Goal: Task Accomplishment & Management: Manage account settings

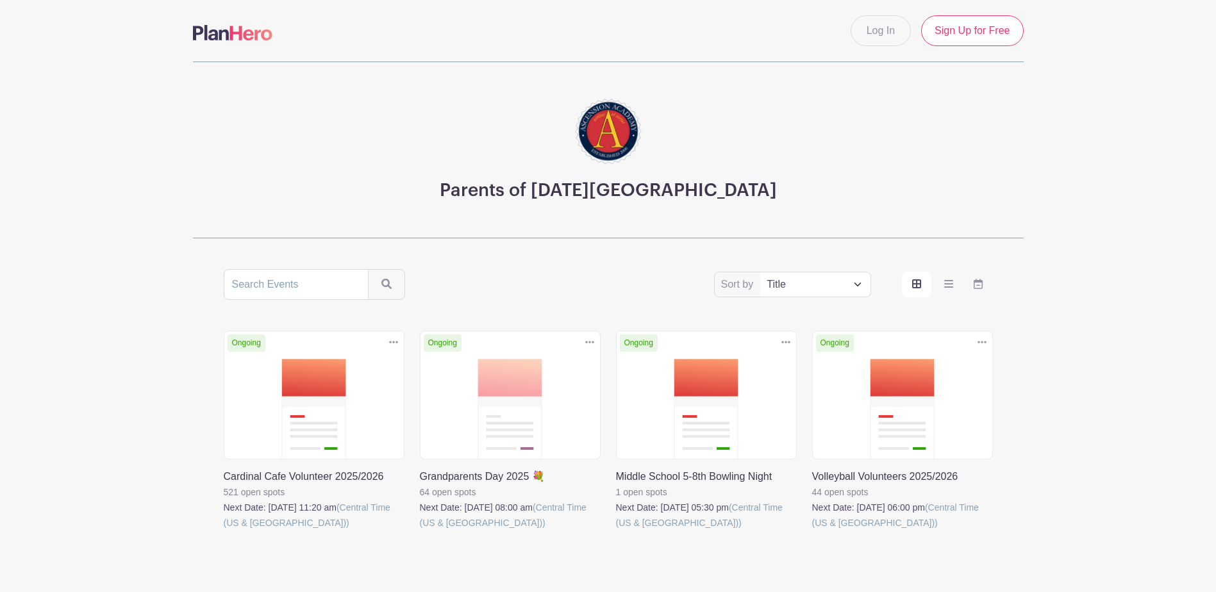
scroll to position [54, 0]
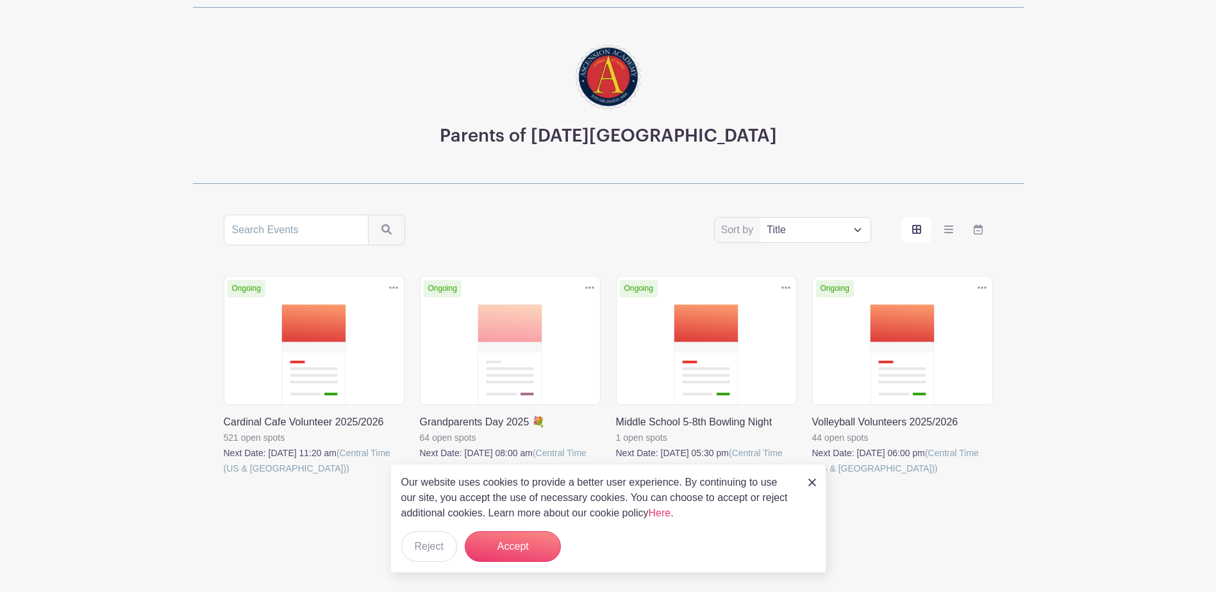
click at [810, 482] on img at bounding box center [812, 483] width 8 height 8
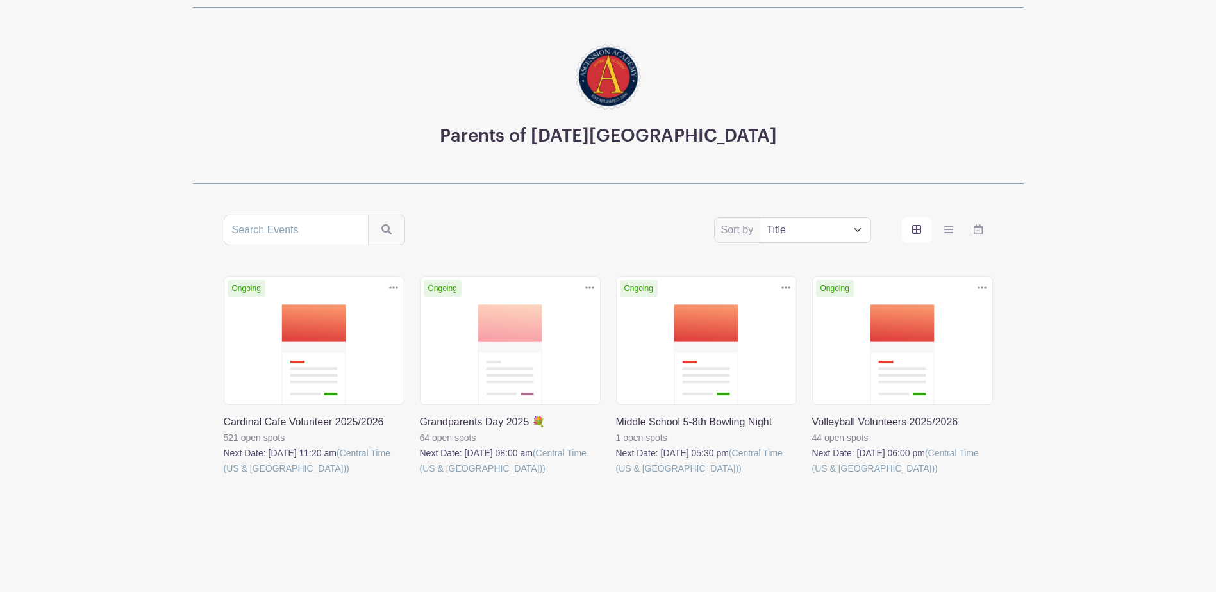
click at [420, 476] on link at bounding box center [420, 476] width 0 height 0
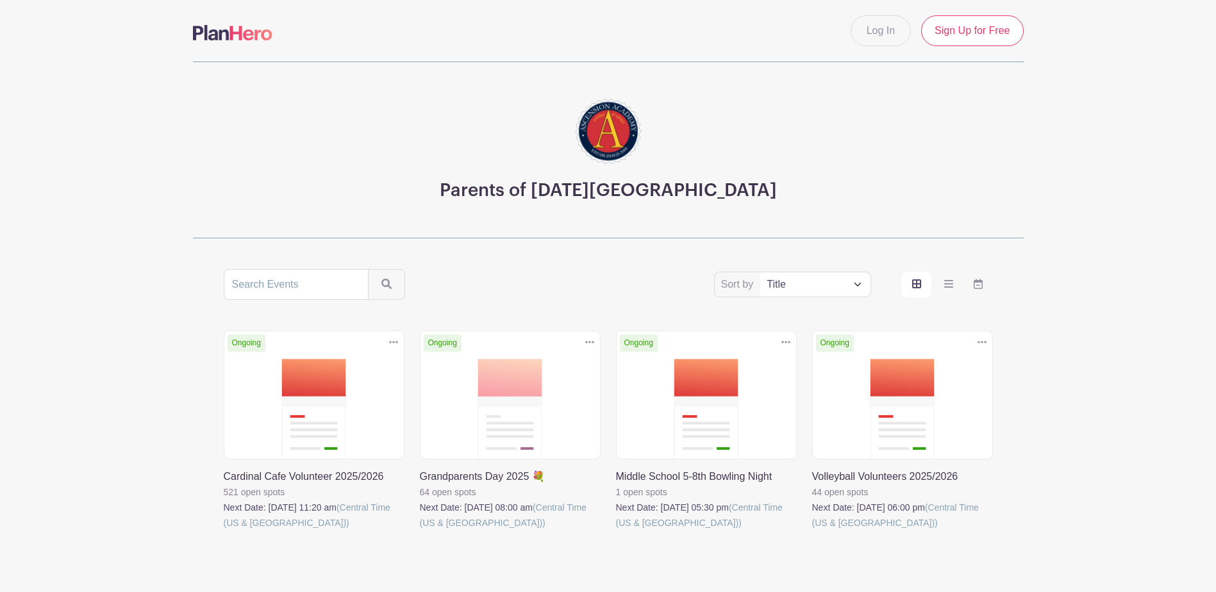
scroll to position [54, 0]
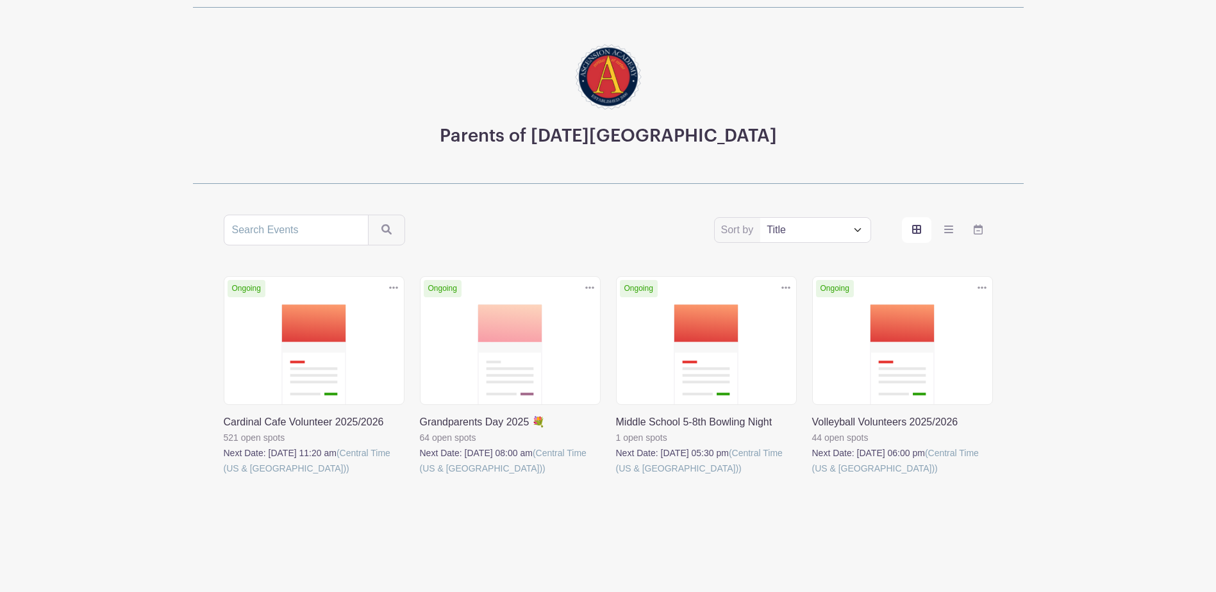
click at [616, 476] on link at bounding box center [616, 476] width 0 height 0
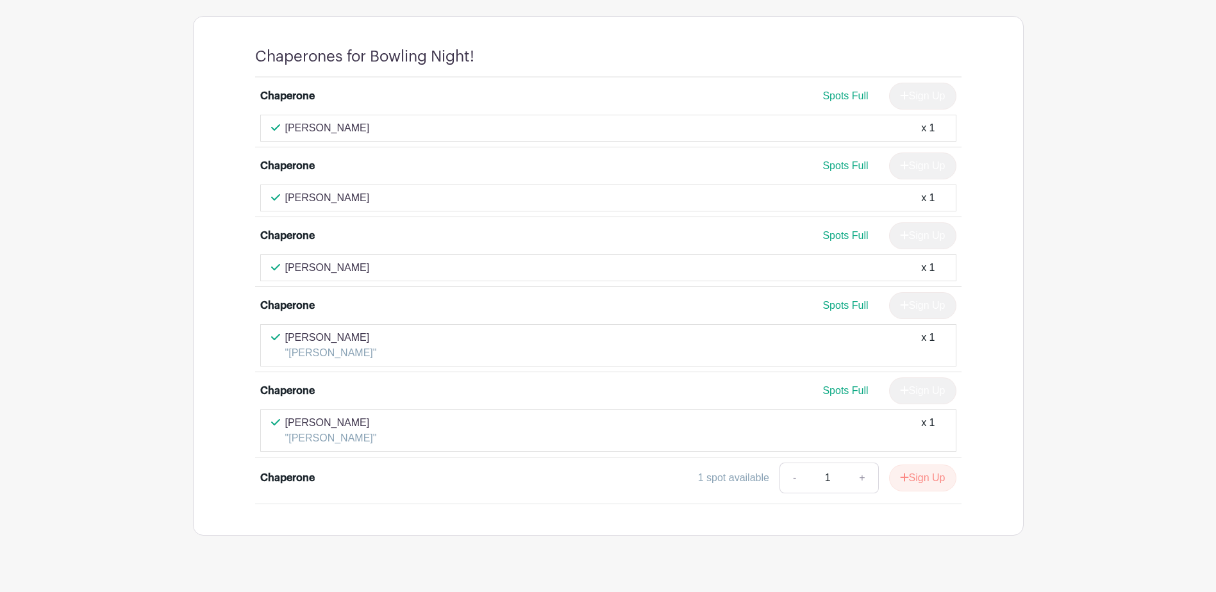
scroll to position [821, 0]
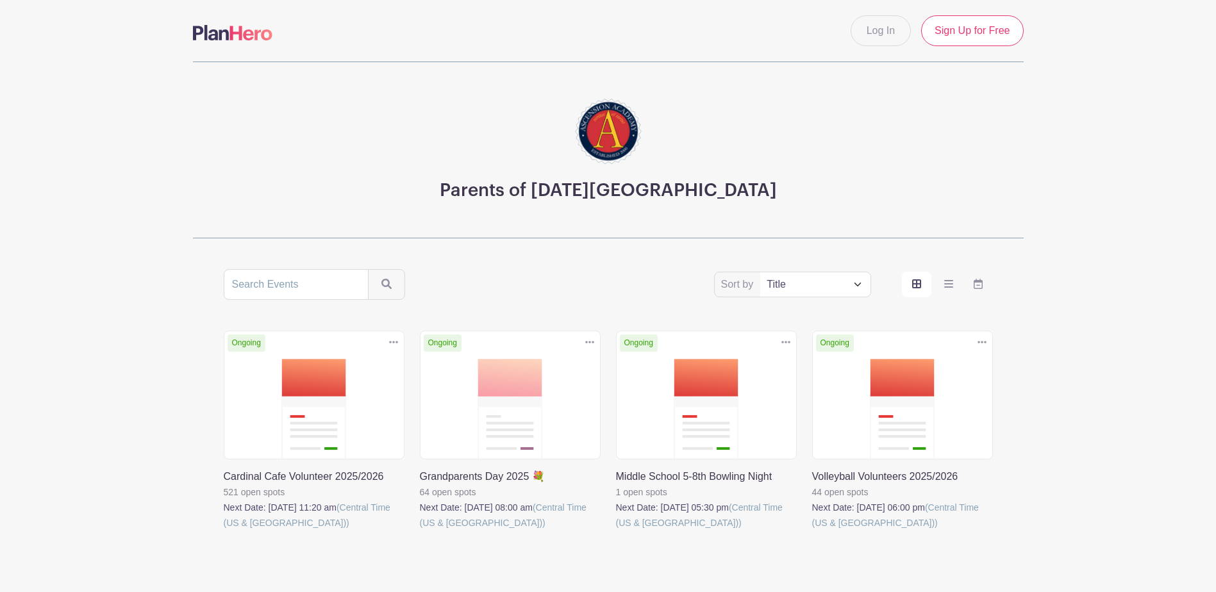
click at [812, 531] on link at bounding box center [812, 531] width 0 height 0
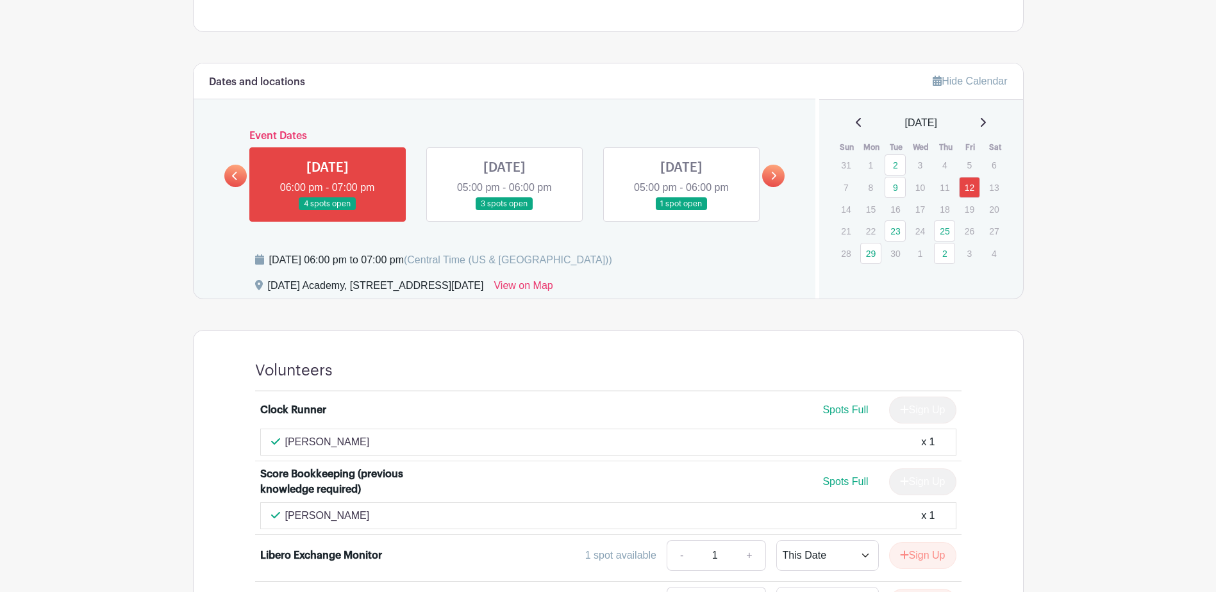
scroll to position [641, 0]
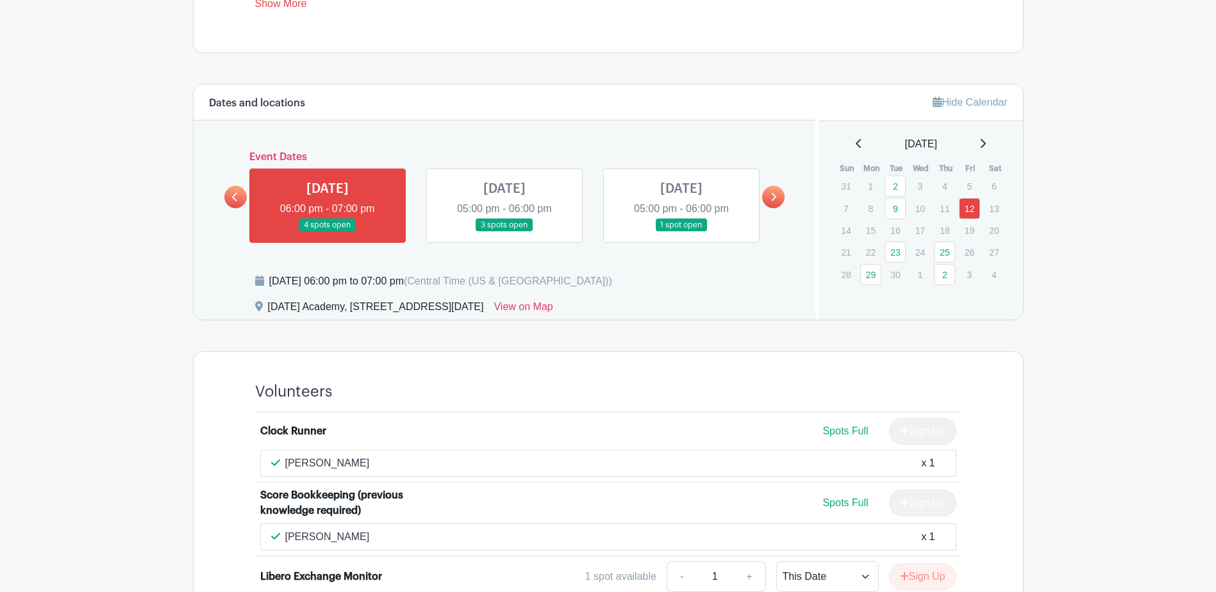
click at [505, 232] on link at bounding box center [505, 232] width 0 height 0
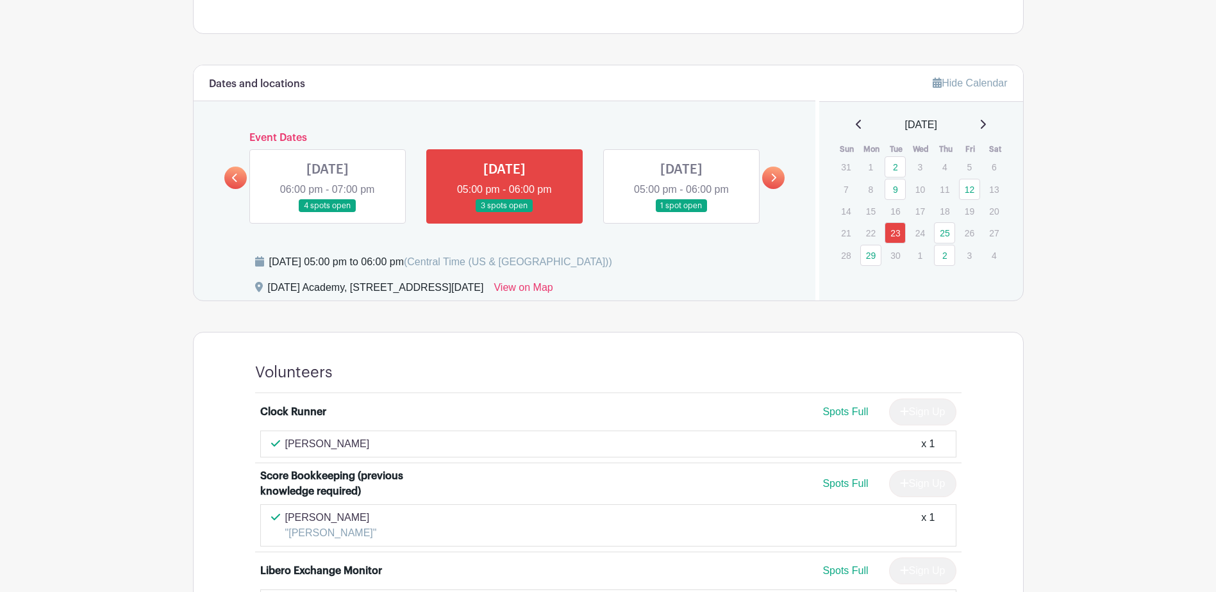
scroll to position [655, 0]
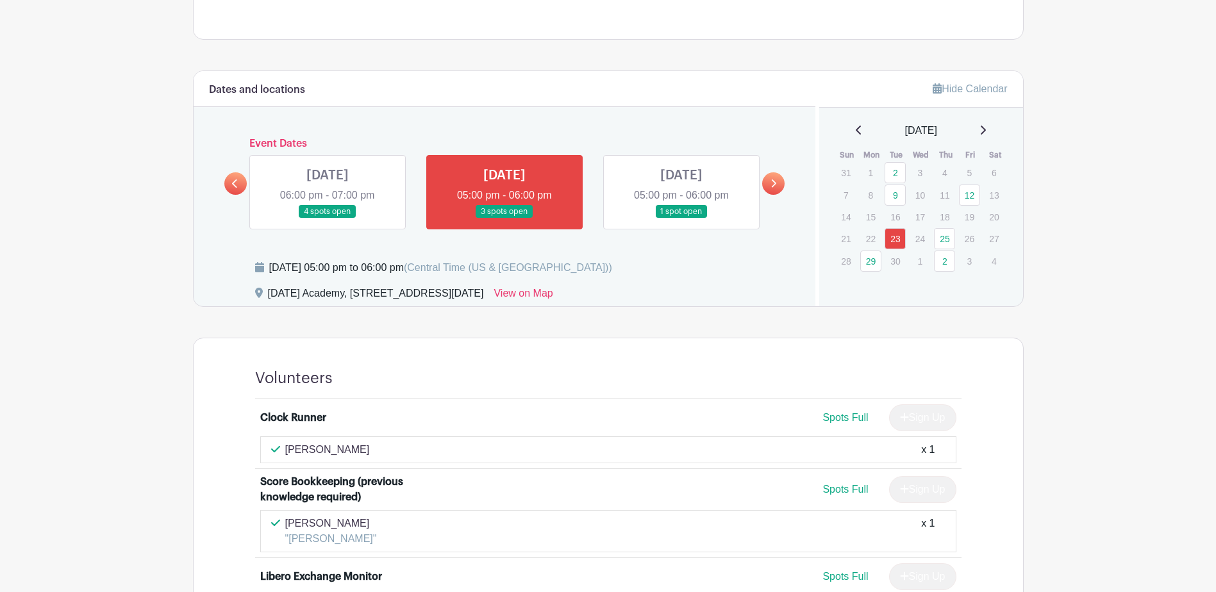
click at [682, 219] on link at bounding box center [682, 219] width 0 height 0
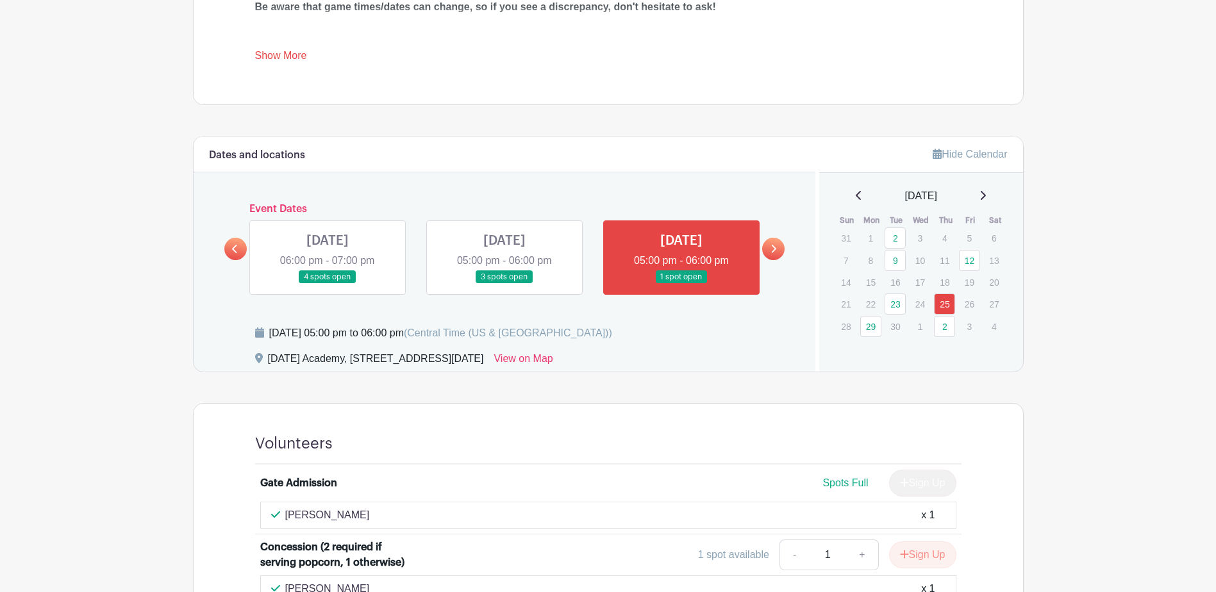
scroll to position [589, 0]
click at [777, 249] on link at bounding box center [773, 250] width 22 height 22
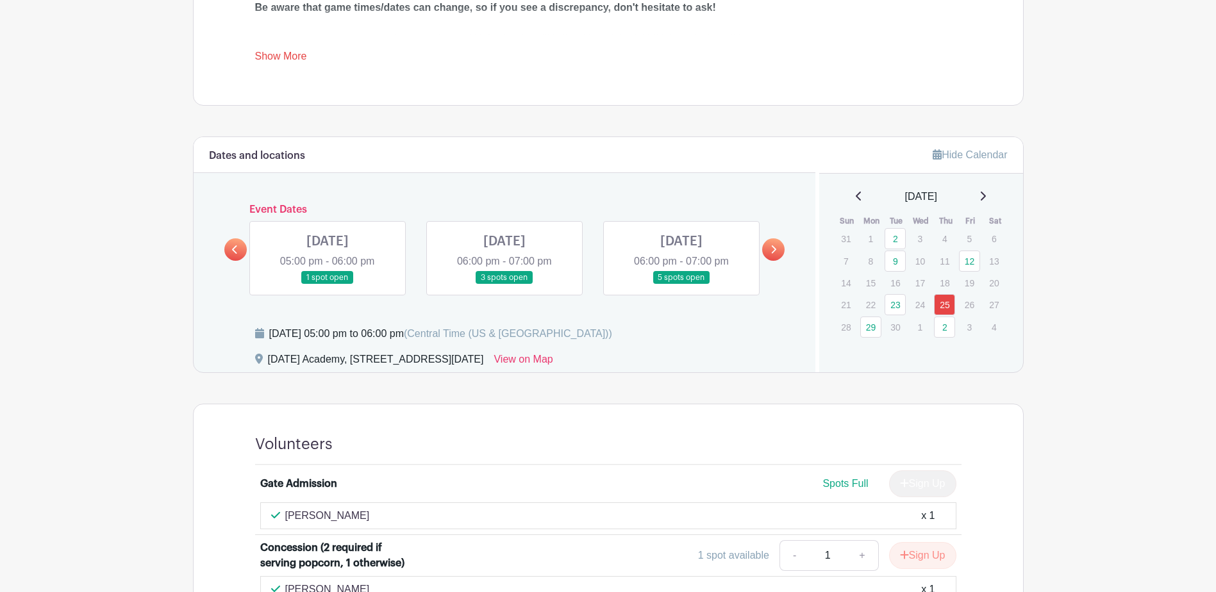
click at [328, 285] on link at bounding box center [328, 285] width 0 height 0
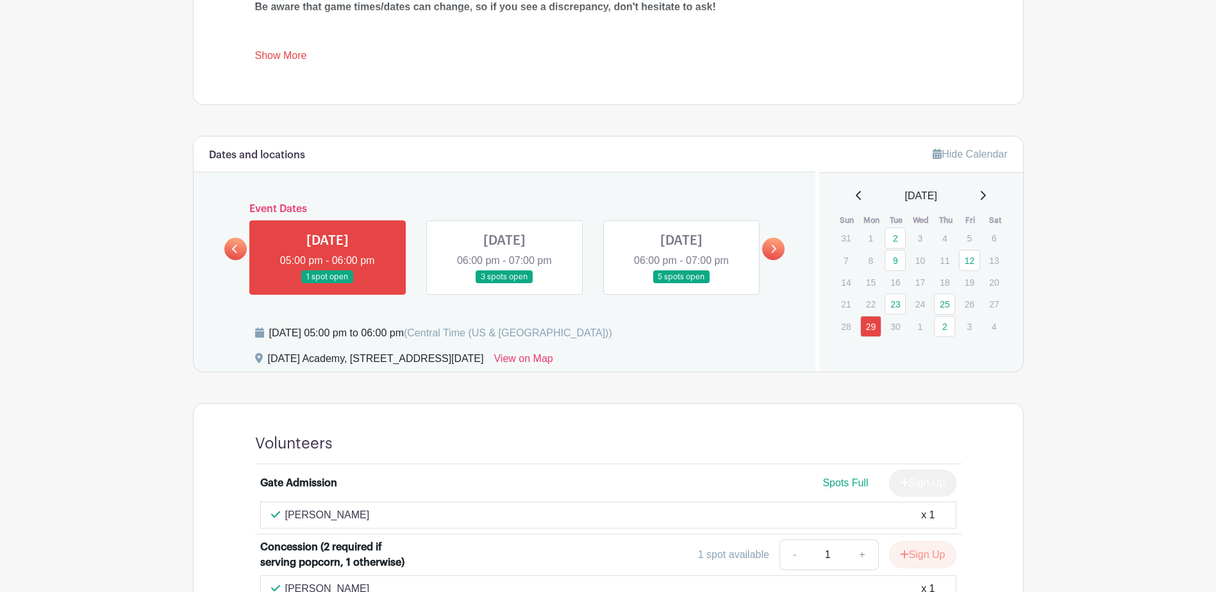
scroll to position [589, 0]
click at [505, 285] on link at bounding box center [505, 285] width 0 height 0
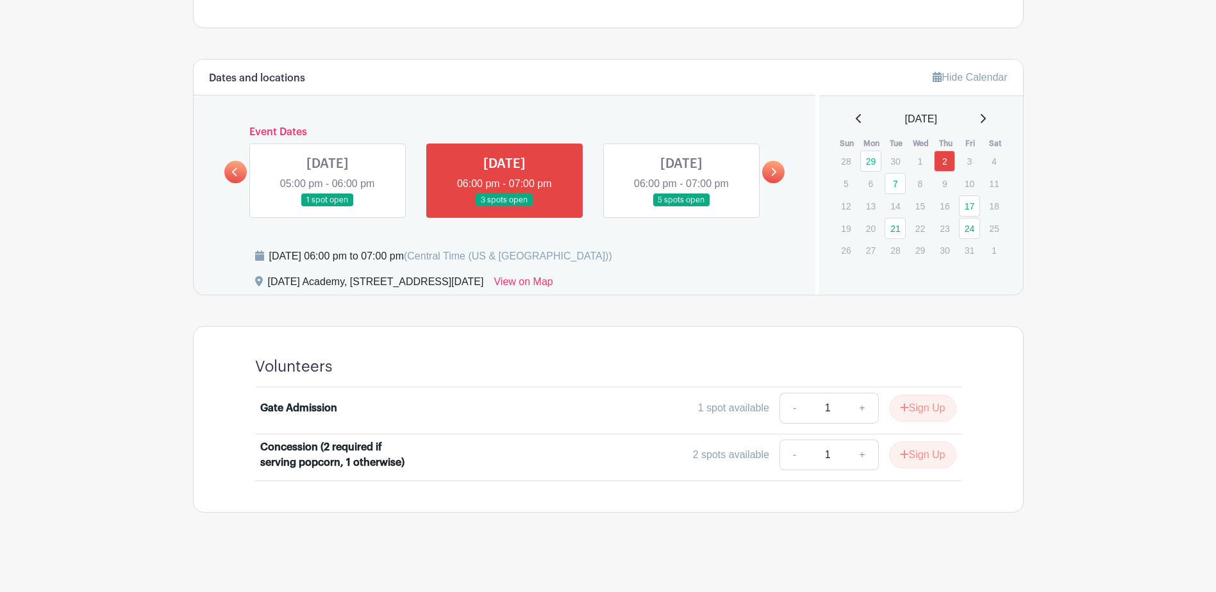
scroll to position [667, 0]
click at [682, 206] on link at bounding box center [682, 206] width 0 height 0
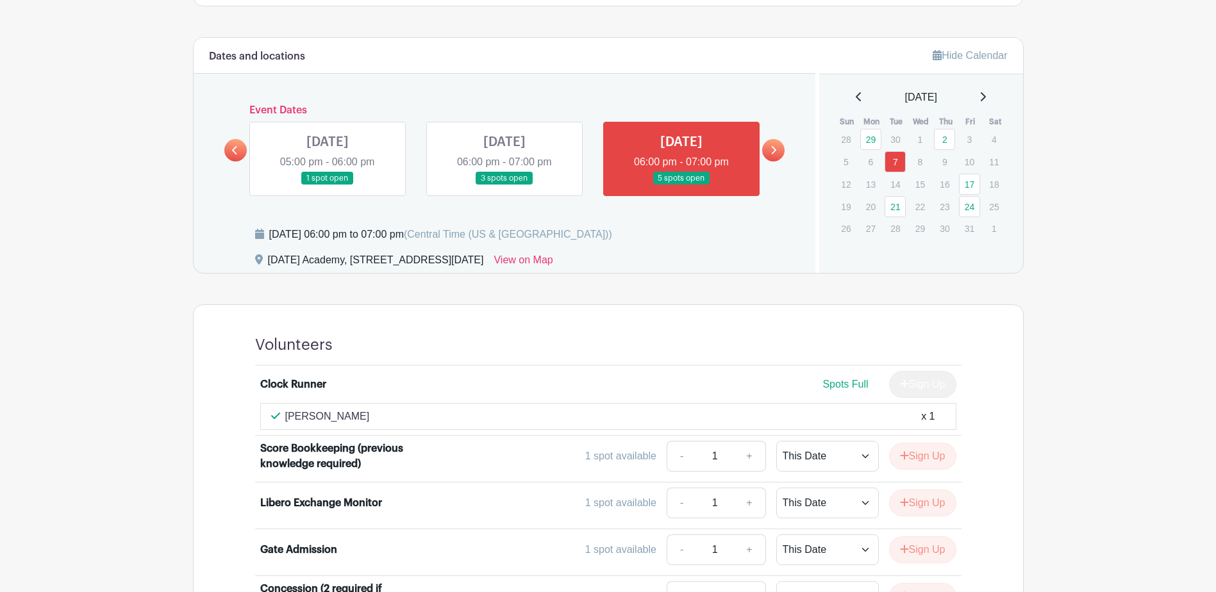
scroll to position [603, 0]
